Goal: Find specific page/section: Find specific page/section

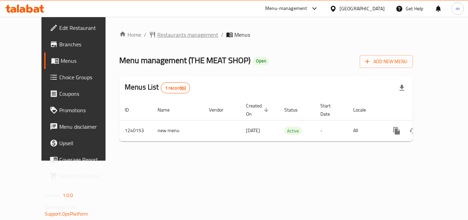
click at [157, 32] on span "Restaurants management" at bounding box center [187, 35] width 61 height 8
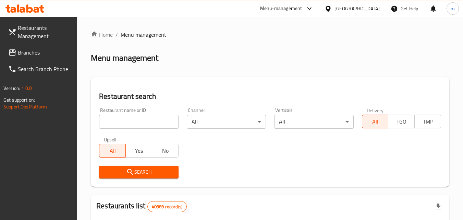
click at [130, 121] on input "search" at bounding box center [138, 122] width 79 height 14
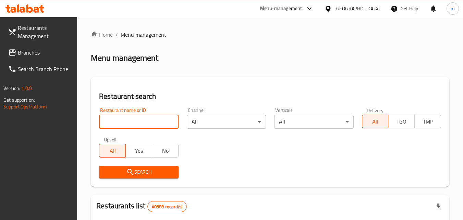
paste input "680249"
type input "680249"
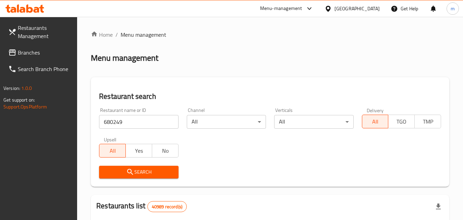
click at [145, 172] on span "Search" at bounding box center [139, 172] width 68 height 9
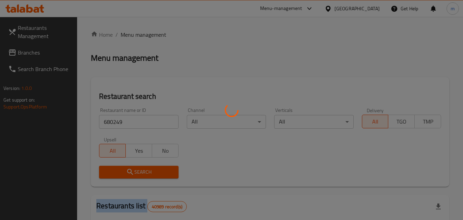
click at [145, 172] on div at bounding box center [231, 110] width 463 height 220
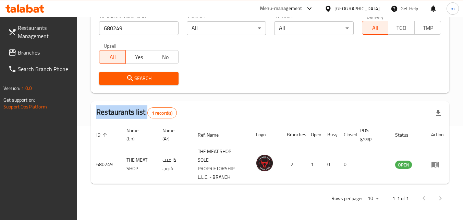
scroll to position [95, 0]
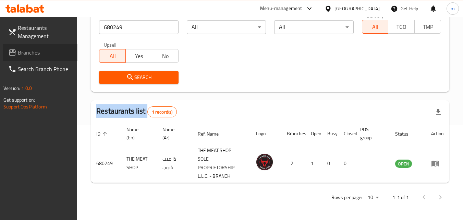
click at [35, 51] on span "Branches" at bounding box center [45, 52] width 54 height 8
